Goal: Navigation & Orientation: Understand site structure

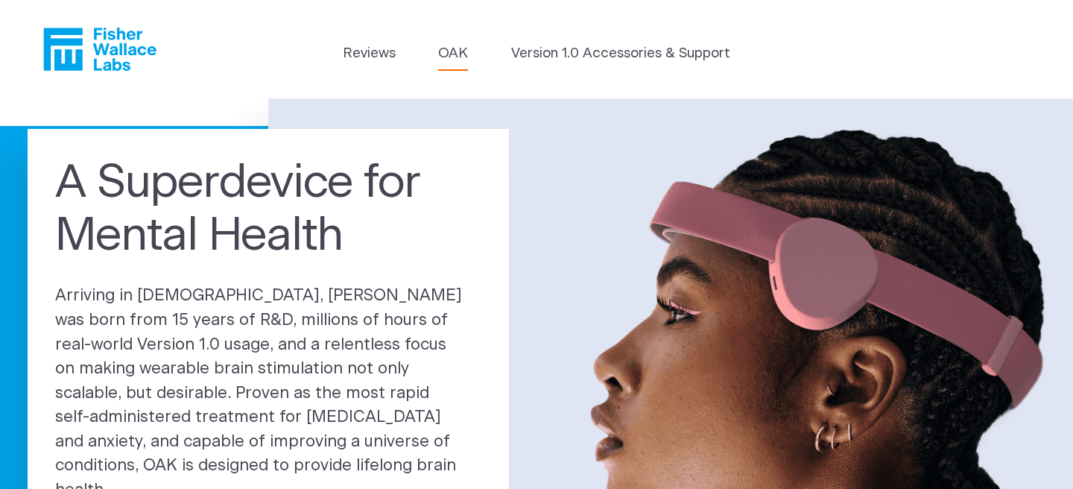
click at [443, 57] on link "OAK" at bounding box center [453, 53] width 30 height 21
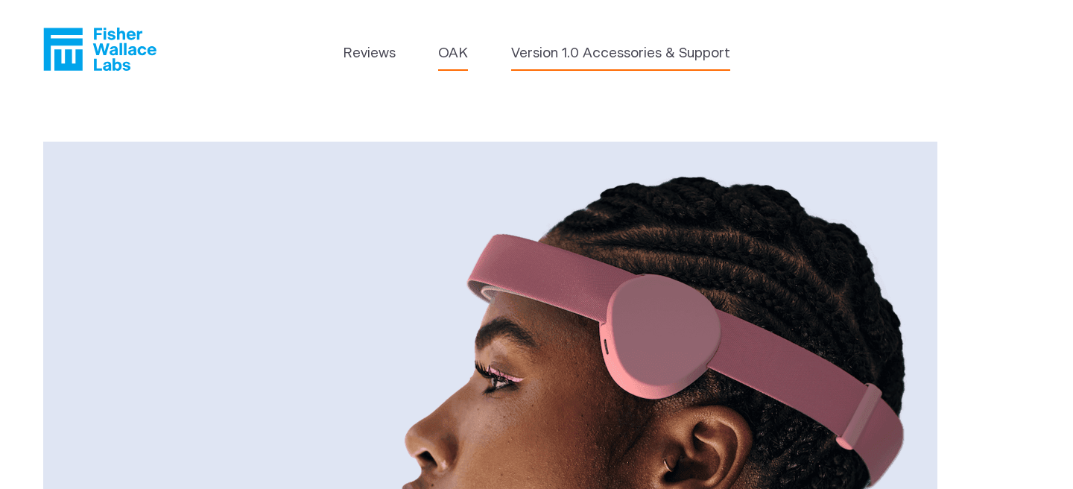
click at [577, 62] on link "Version 1.0 Accessories & Support" at bounding box center [620, 53] width 219 height 21
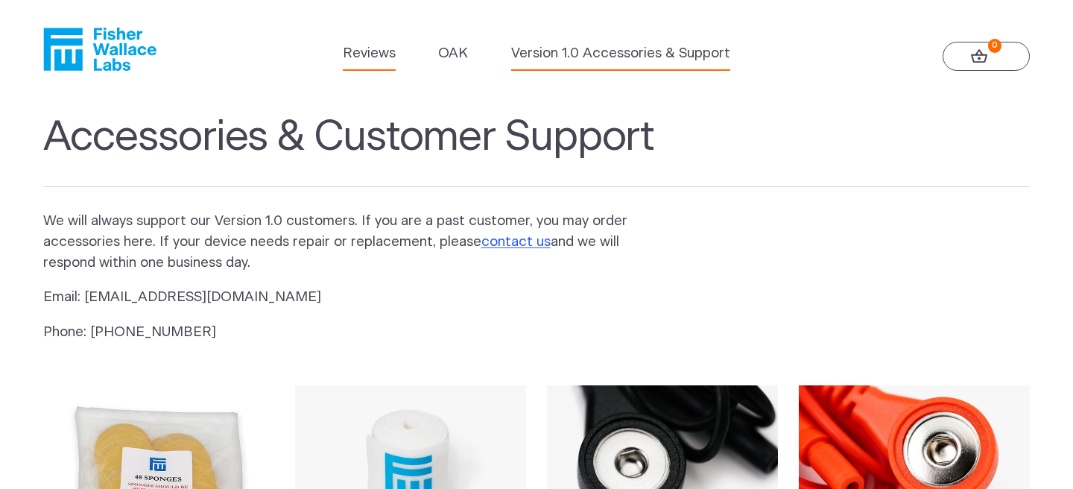
click at [380, 50] on link "Reviews" at bounding box center [369, 53] width 53 height 21
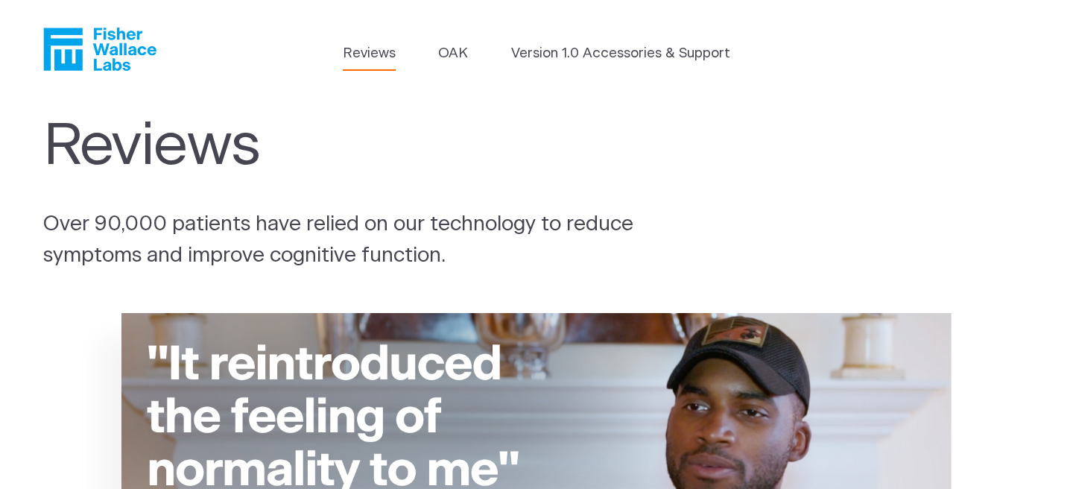
click at [93, 45] on icon "Fisher Wallace" at bounding box center [105, 49] width 102 height 43
